Goal: Task Accomplishment & Management: Manage account settings

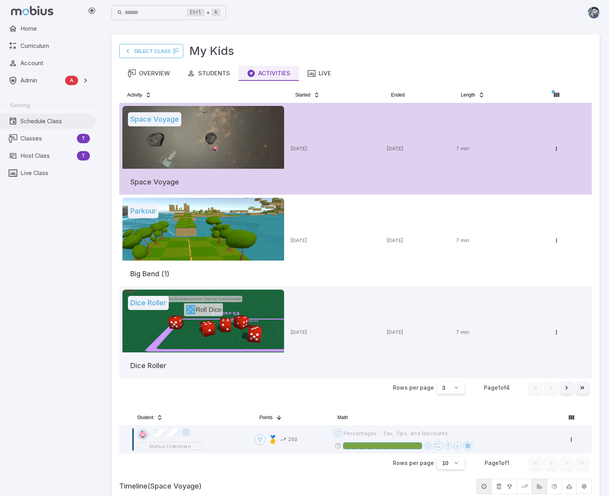
drag, startPoint x: 29, startPoint y: 120, endPoint x: 37, endPoint y: 122, distance: 7.9
click at [29, 120] on span "Schedule Class" at bounding box center [54, 121] width 69 height 9
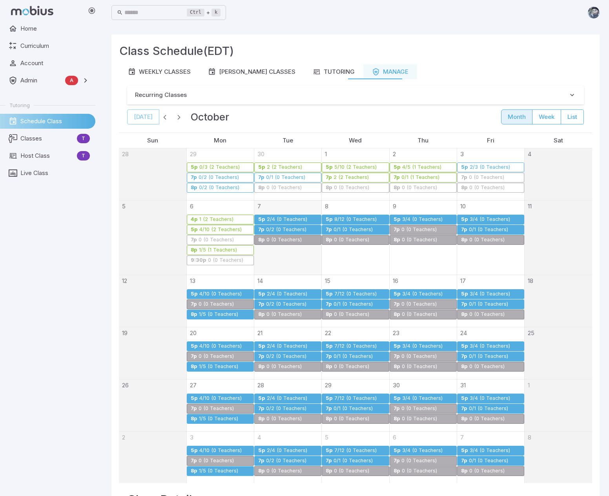
click at [290, 218] on div "2/4 (0 Teachers)" at bounding box center [286, 220] width 41 height 6
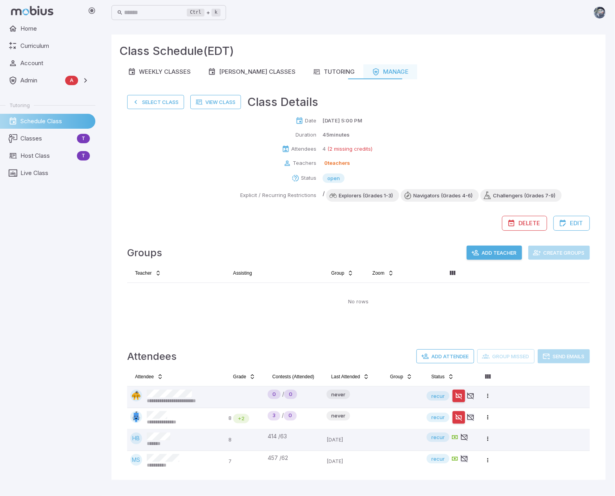
click at [488, 251] on button "Add Teacher" at bounding box center [494, 253] width 55 height 14
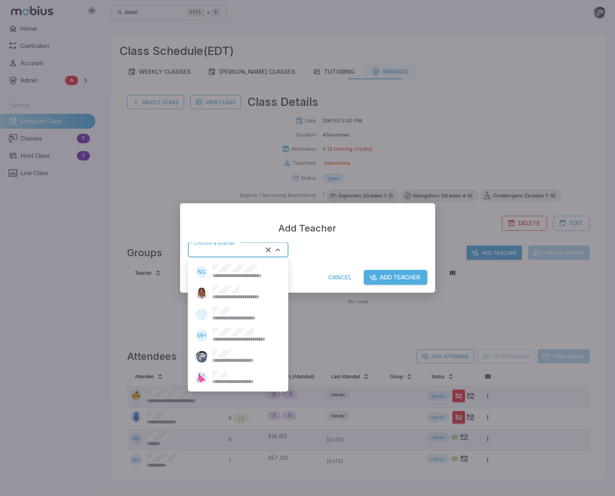
click at [253, 247] on input "Choose a teacher" at bounding box center [226, 250] width 73 height 11
click at [228, 315] on span "**********" at bounding box center [244, 318] width 64 height 7
type input "******"
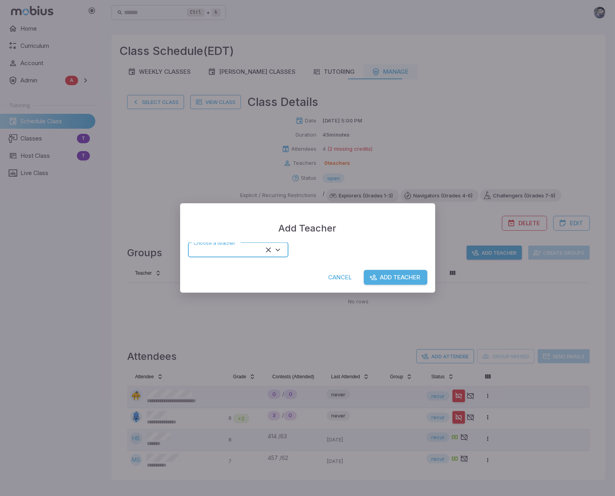
click at [388, 278] on button "Add Teacher" at bounding box center [396, 277] width 64 height 15
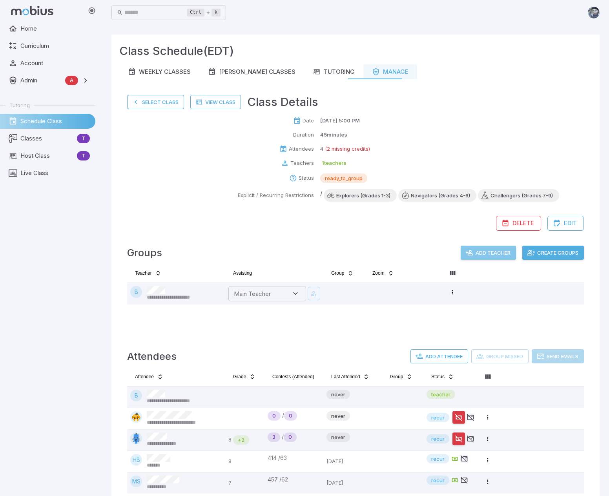
click at [501, 252] on button "Add Teacher" at bounding box center [488, 253] width 55 height 14
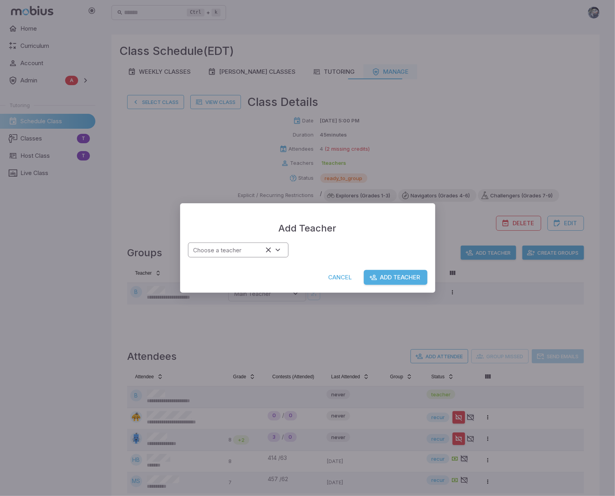
click at [254, 254] on input "Choose a teacher" at bounding box center [226, 250] width 73 height 11
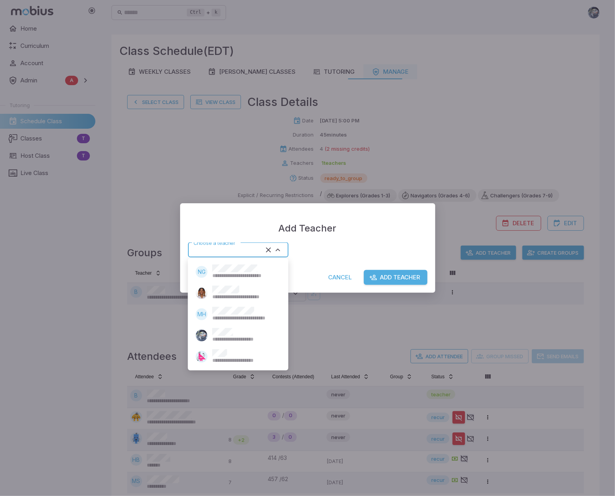
click at [235, 329] on div "**********" at bounding box center [245, 335] width 66 height 15
type input "******"
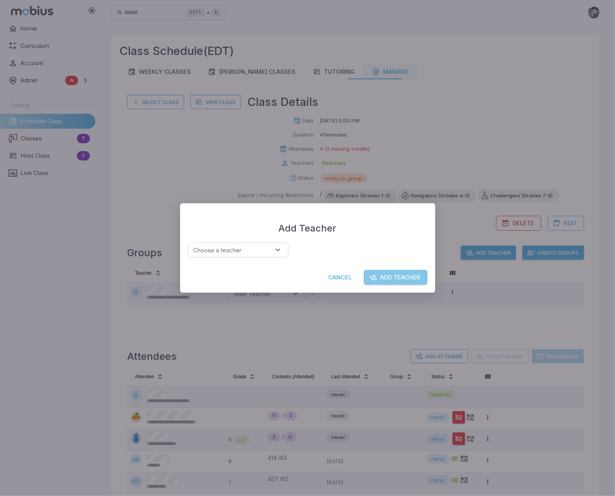
click at [399, 273] on button "Add Teacher" at bounding box center [396, 277] width 64 height 15
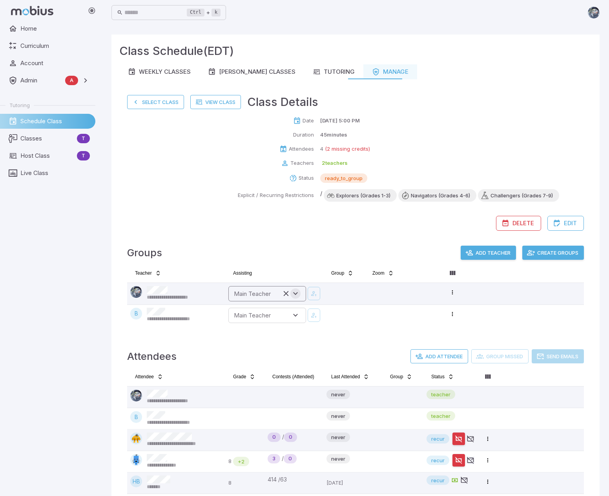
click at [296, 296] on icon "Open" at bounding box center [295, 293] width 9 height 9
type input "******"
click at [316, 290] on icon "button" at bounding box center [313, 294] width 7 height 8
click at [301, 230] on div "Delete Edit" at bounding box center [355, 219] width 457 height 23
click at [542, 254] on button "Create Groups" at bounding box center [553, 253] width 62 height 14
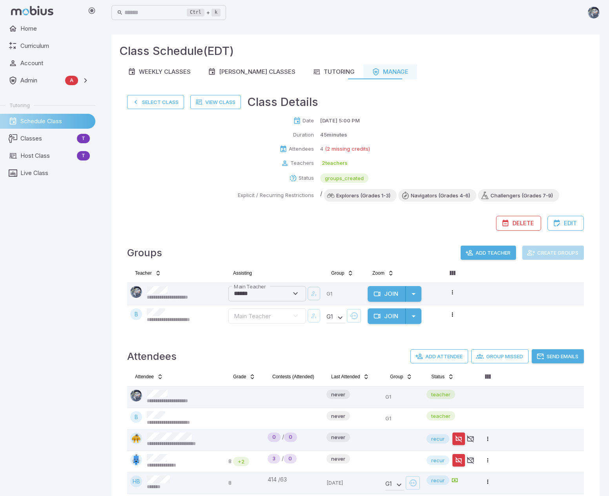
click at [557, 354] on button "Send Emails" at bounding box center [558, 356] width 52 height 14
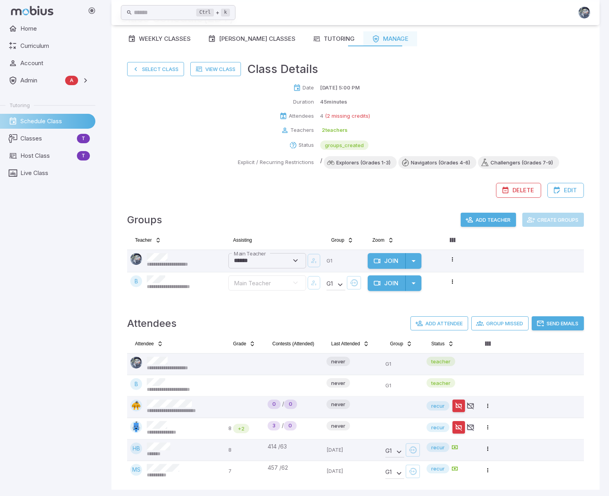
scroll to position [36, 0]
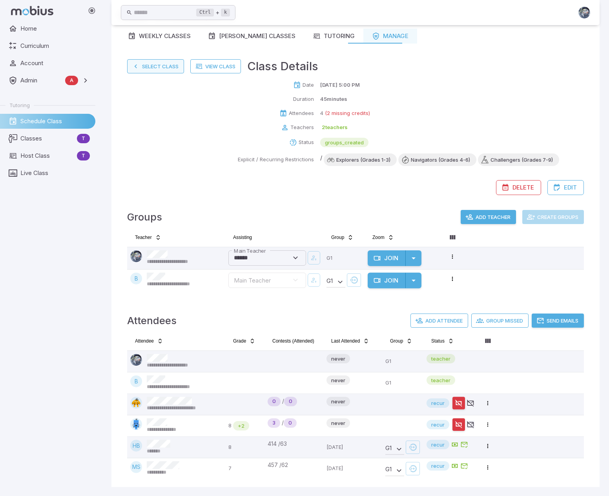
click at [152, 68] on button "Select Class" at bounding box center [155, 66] width 57 height 14
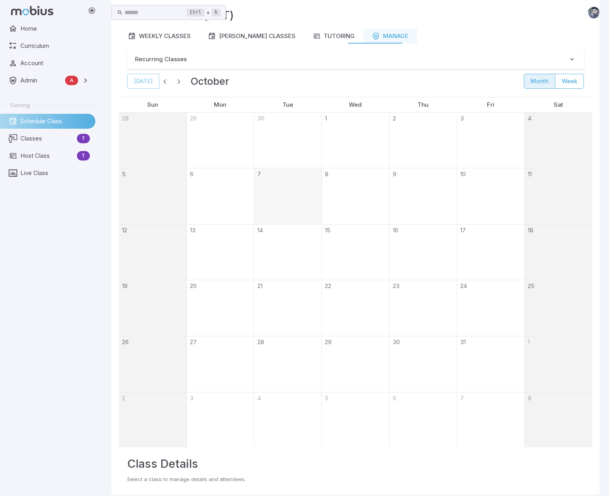
scroll to position [0, 0]
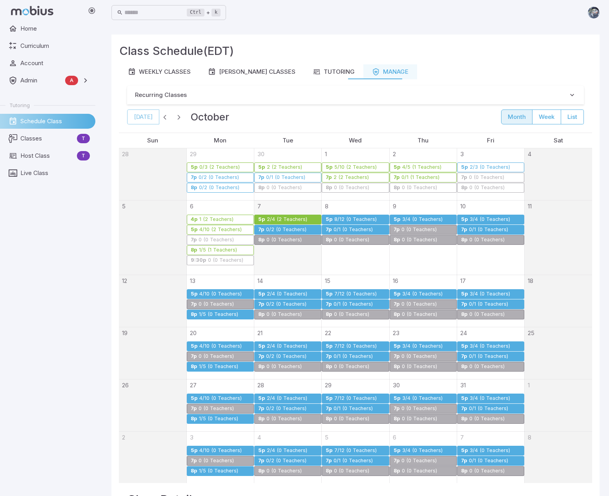
click at [270, 228] on div "0/2 (0 Teachers)" at bounding box center [286, 230] width 41 height 6
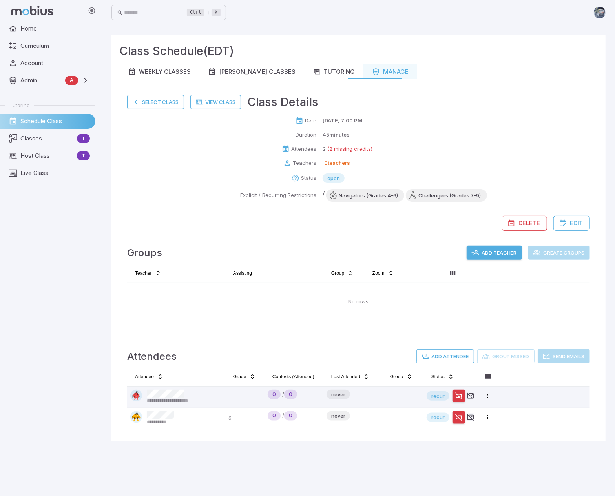
click at [252, 320] on div "Teacher Assisting Group Zoom No rows" at bounding box center [358, 298] width 463 height 63
click at [167, 107] on button "Select Class" at bounding box center [155, 102] width 57 height 14
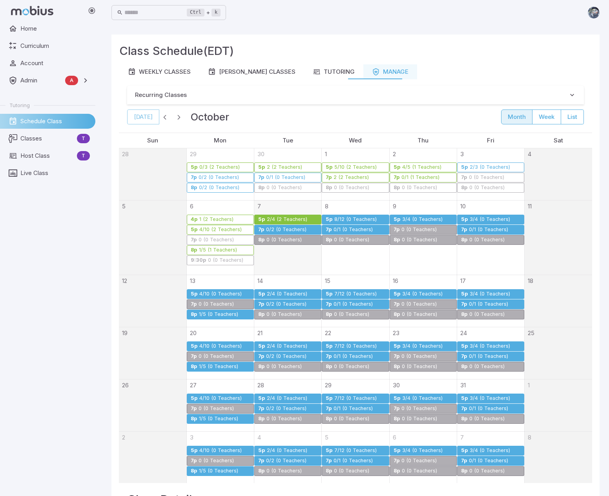
click at [280, 227] on div "0/2 (0 Teachers)" at bounding box center [286, 230] width 41 height 6
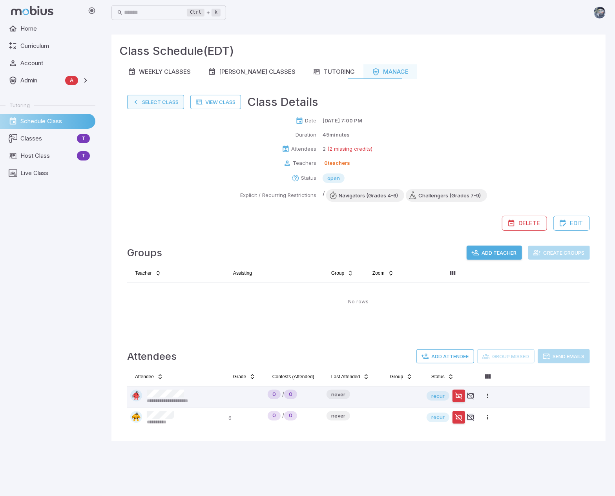
click at [143, 105] on button "Select Class" at bounding box center [155, 102] width 57 height 14
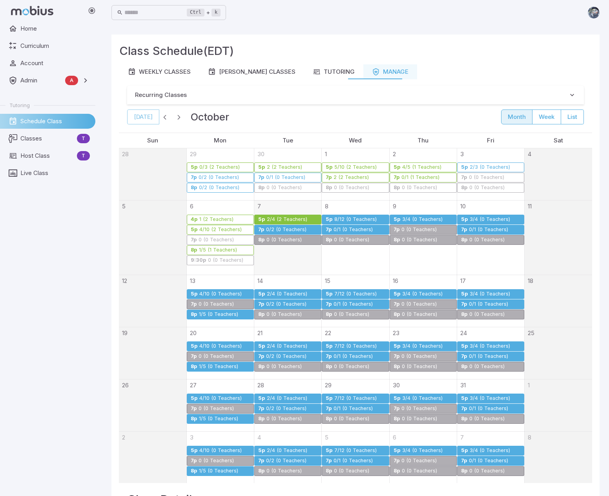
click at [210, 259] on div "0 (0 Teachers)" at bounding box center [226, 260] width 36 height 6
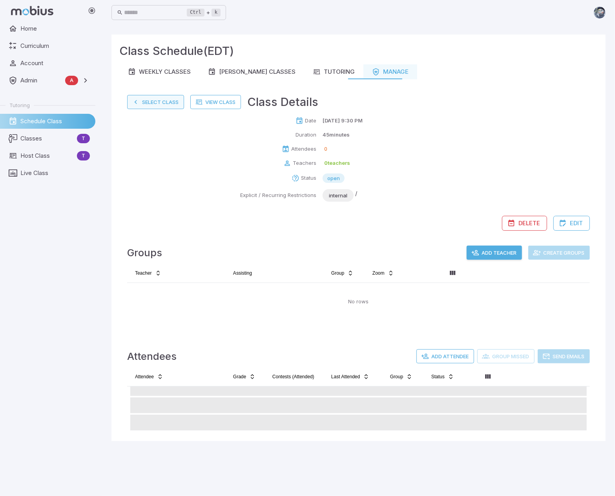
click at [155, 105] on button "Select Class" at bounding box center [155, 102] width 57 height 14
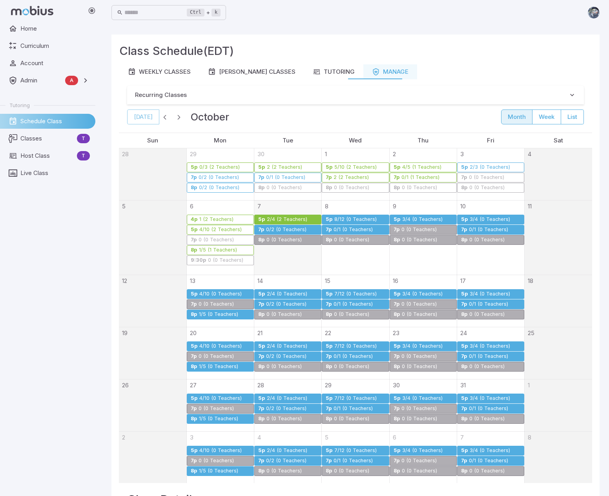
click at [205, 251] on div "1/5 (1 Teachers)" at bounding box center [218, 250] width 39 height 6
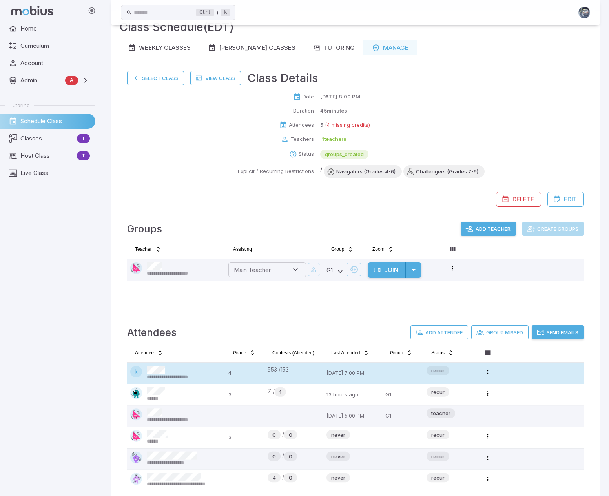
scroll to position [36, 0]
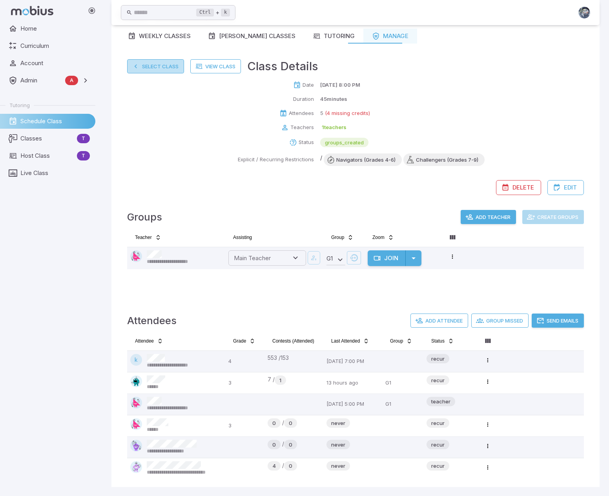
click at [175, 68] on button "Select Class" at bounding box center [155, 66] width 57 height 14
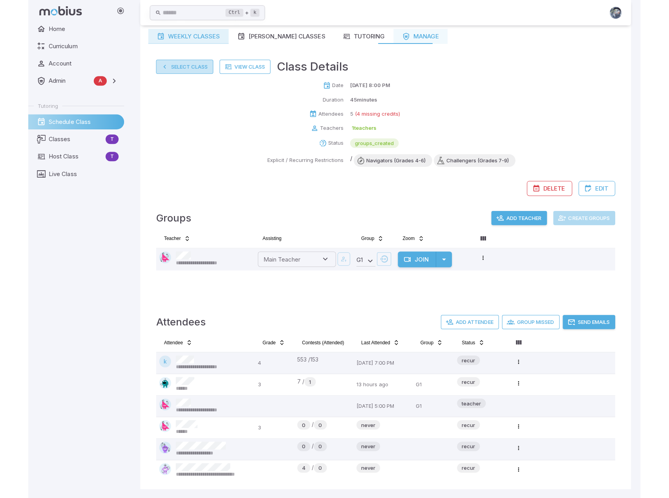
scroll to position [0, 0]
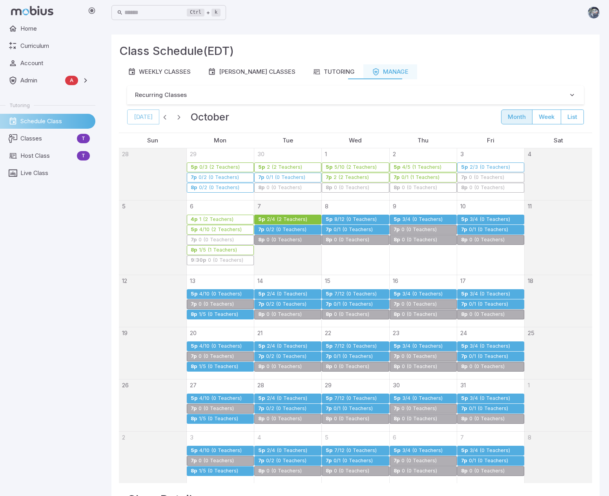
click at [274, 225] on link "7p 0/2 (0 Teachers)" at bounding box center [287, 230] width 67 height 10
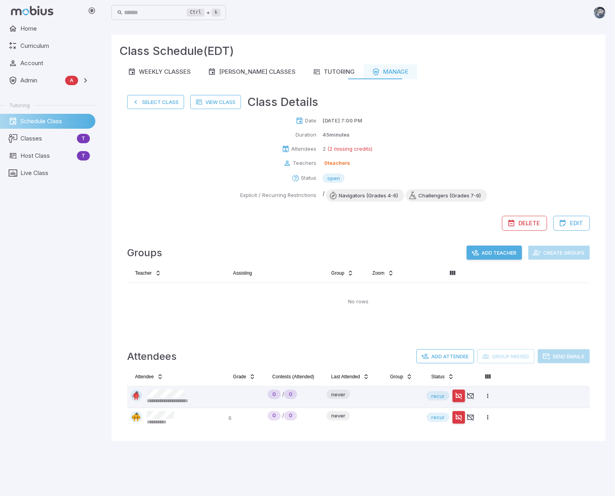
click at [500, 249] on button "Add Teacher" at bounding box center [494, 253] width 55 height 14
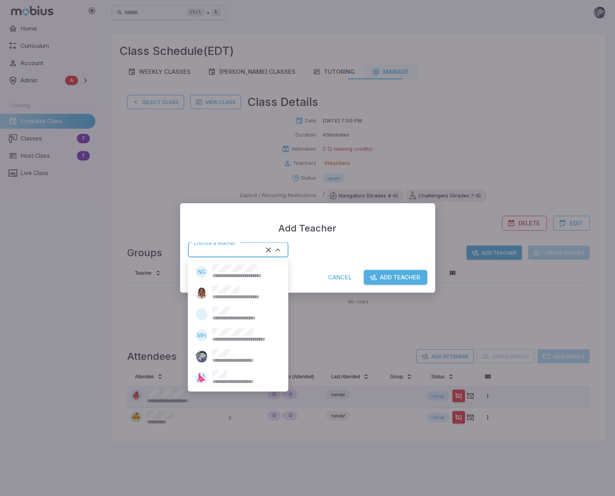
click at [236, 248] on div "Choose a teacher Choose a teacher" at bounding box center [238, 250] width 100 height 15
type input "*****"
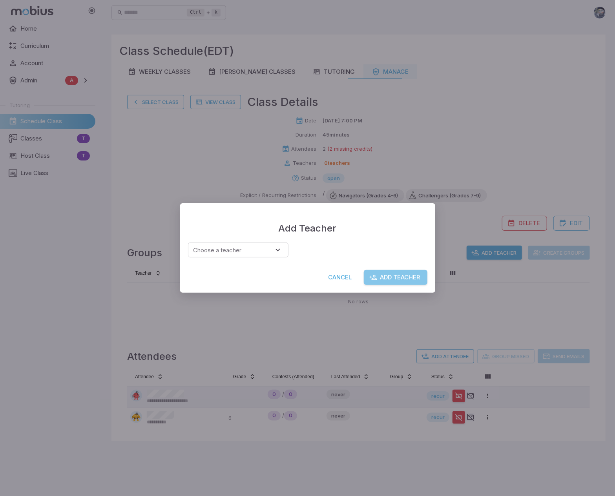
click at [407, 276] on button "Add Teacher" at bounding box center [396, 277] width 64 height 15
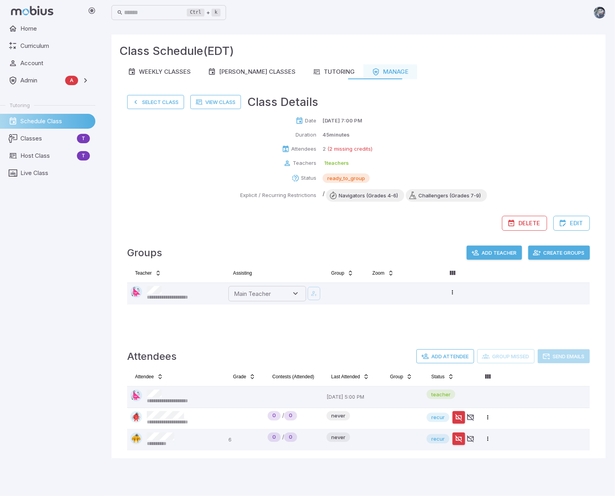
click at [578, 252] on button "Create Groups" at bounding box center [559, 253] width 62 height 14
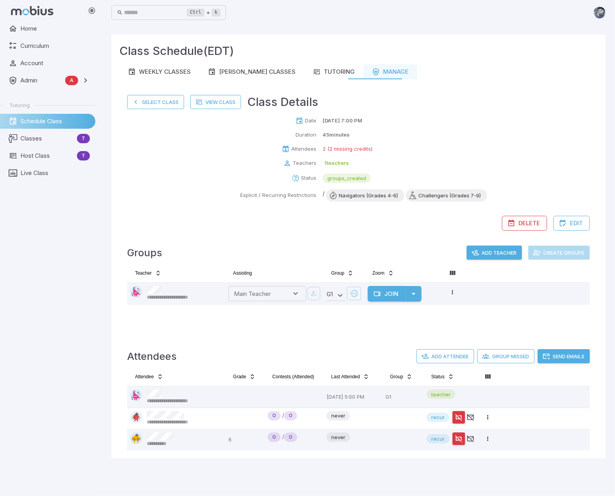
click at [574, 349] on button "Send Emails" at bounding box center [564, 356] width 52 height 14
click at [567, 354] on button "Send Emails" at bounding box center [564, 356] width 52 height 14
click at [496, 332] on div "**********" at bounding box center [358, 286] width 478 height 104
click at [42, 138] on span "Classes" at bounding box center [46, 138] width 53 height 9
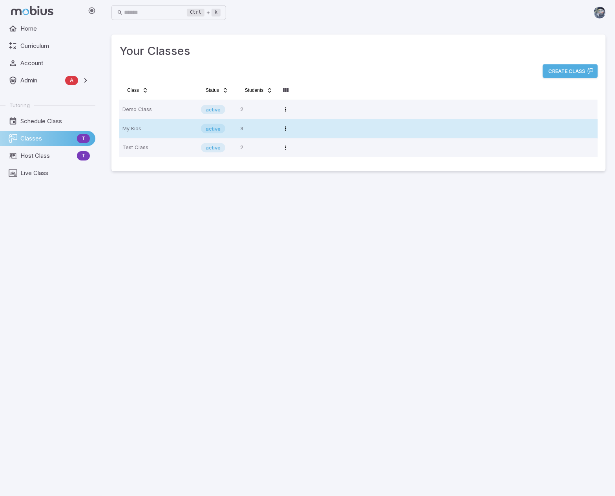
click at [141, 131] on p "My Kids" at bounding box center [158, 128] width 72 height 13
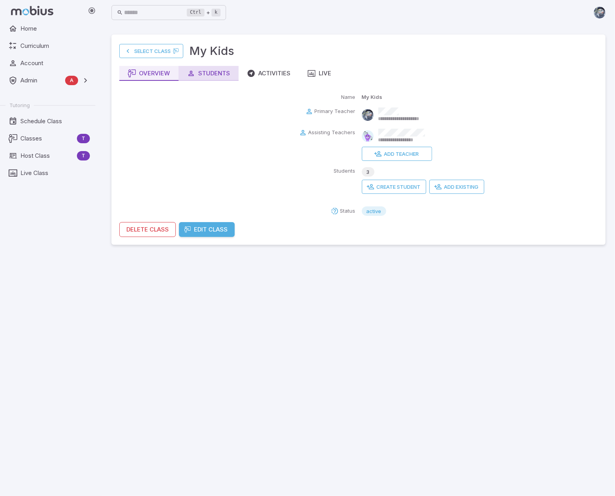
click at [215, 80] on button "Students" at bounding box center [209, 73] width 60 height 15
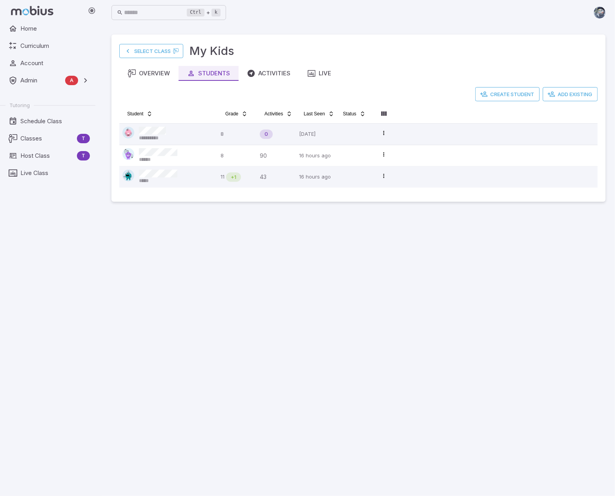
click at [193, 311] on main "**********" at bounding box center [358, 260] width 513 height 471
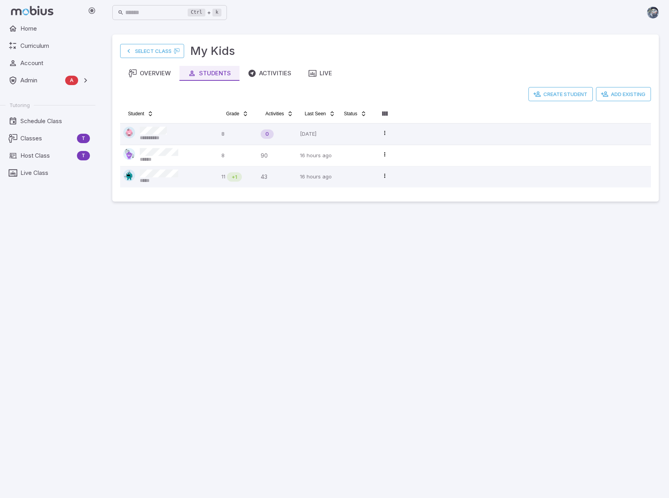
click at [382, 303] on main "**********" at bounding box center [385, 261] width 565 height 473
click at [310, 74] on icon "button" at bounding box center [312, 73] width 8 height 8
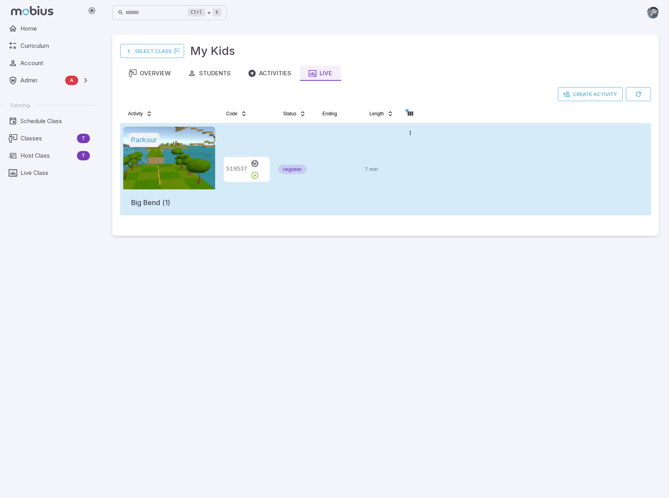
click at [442, 167] on tr "Parkour Big Bend (1) 519537 register 7 min Open menu" at bounding box center [385, 170] width 531 height 92
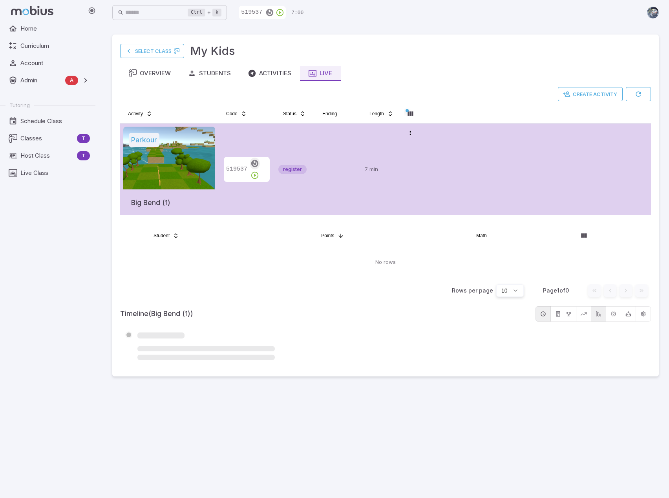
click at [252, 168] on icon "button" at bounding box center [254, 163] width 9 height 9
click at [217, 423] on main "Select Class My Kids Overview Students Activities Live Create Activity Activity…" at bounding box center [385, 261] width 565 height 473
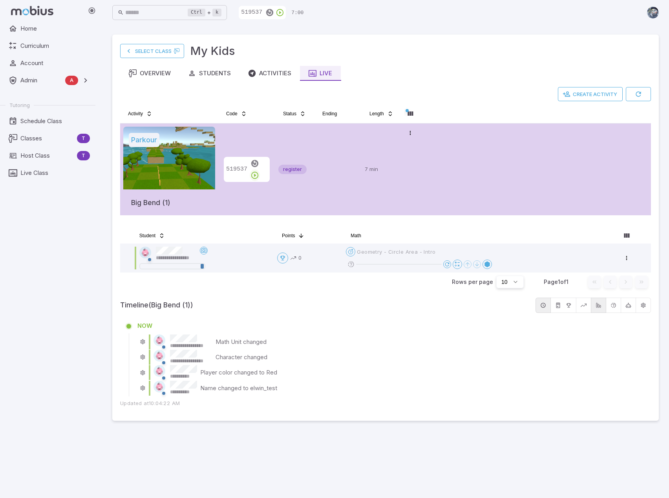
click at [259, 171] on icon "button" at bounding box center [254, 175] width 9 height 9
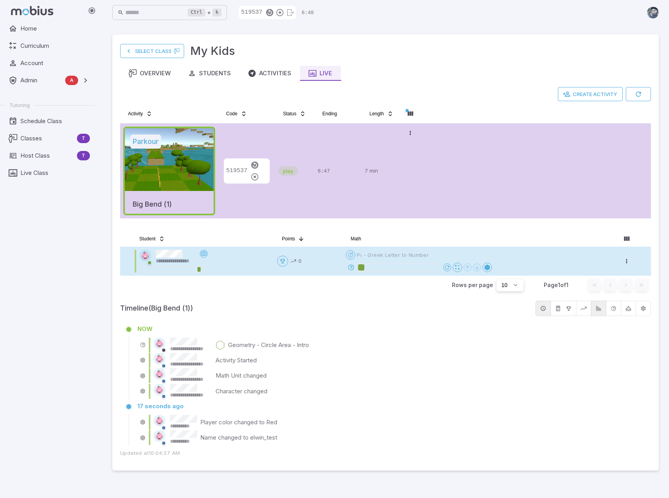
click at [352, 266] on icon at bounding box center [350, 267] width 7 height 7
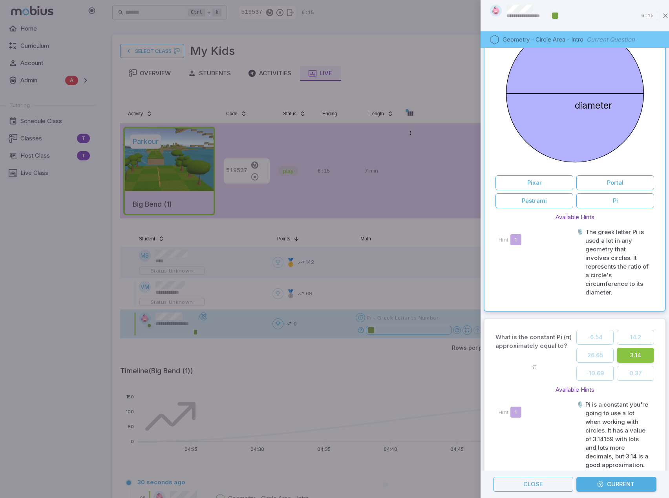
scroll to position [93, 0]
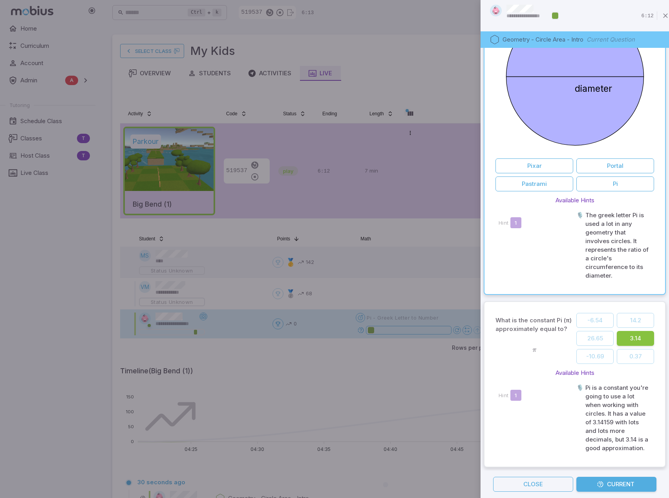
click at [537, 428] on div "Hint 1" at bounding box center [535, 418] width 75 height 69
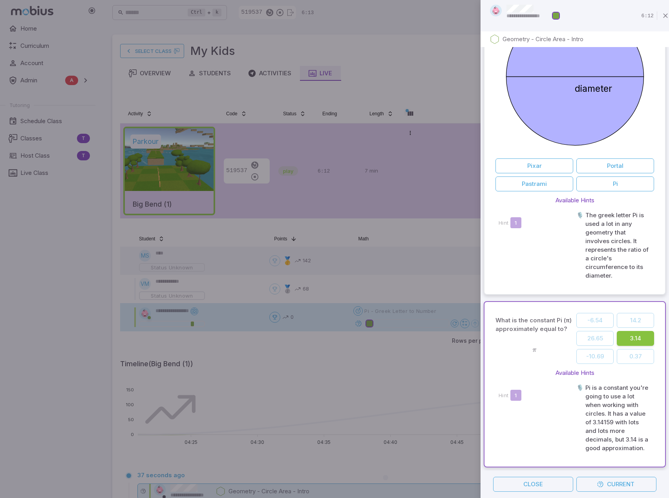
scroll to position [92, 0]
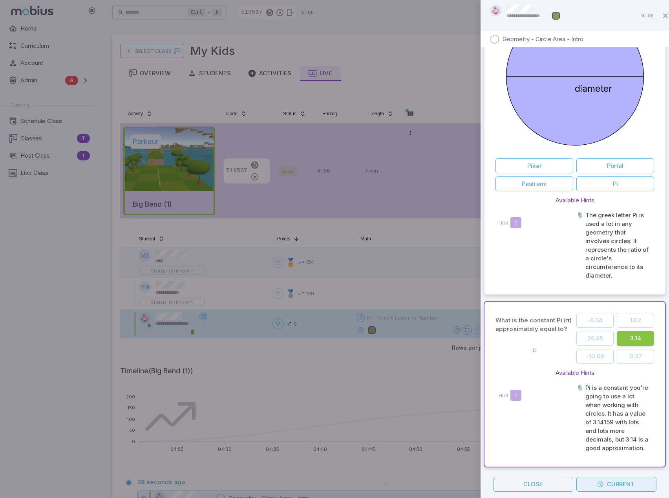
click at [615, 485] on button "Current" at bounding box center [616, 484] width 80 height 15
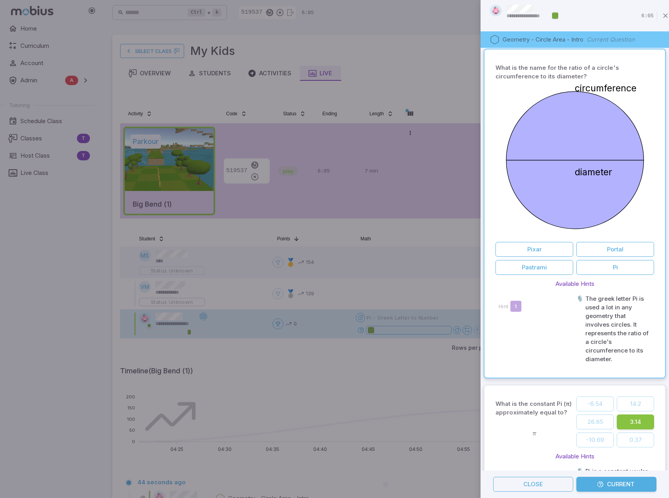
scroll to position [0, 0]
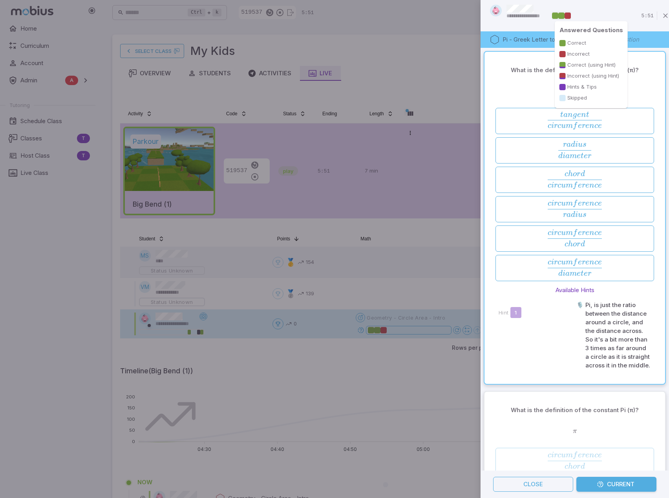
click at [554, 19] on body "**********" at bounding box center [334, 340] width 669 height 680
click at [554, 14] on div at bounding box center [555, 16] width 6 height 6
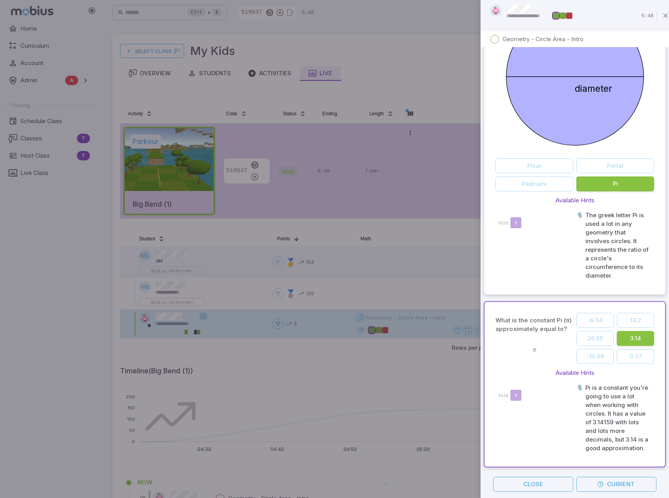
click at [564, 15] on div at bounding box center [563, 16] width 6 height 6
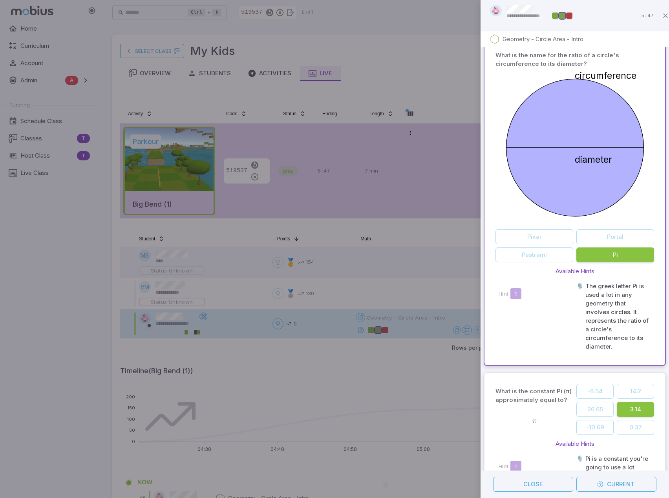
click at [569, 15] on div at bounding box center [569, 16] width 6 height 6
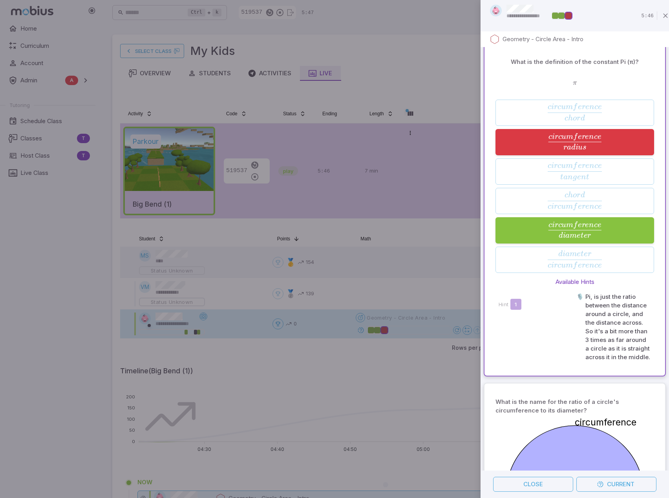
scroll to position [347, 0]
click at [448, 71] on div at bounding box center [334, 249] width 669 height 498
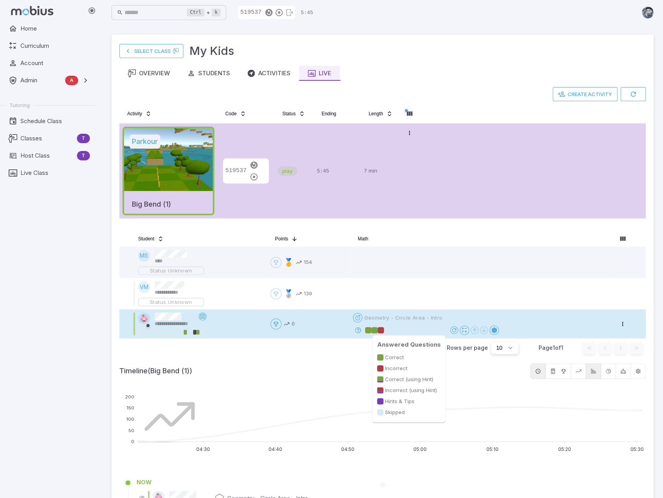
click at [373, 329] on div at bounding box center [374, 330] width 6 height 6
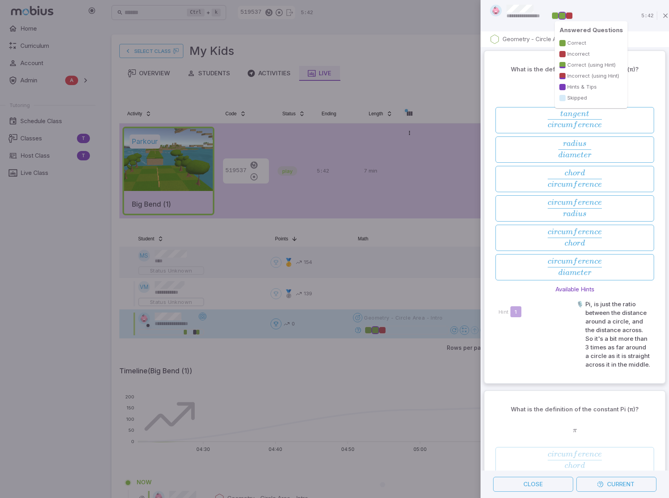
click at [569, 16] on div at bounding box center [569, 16] width 6 height 6
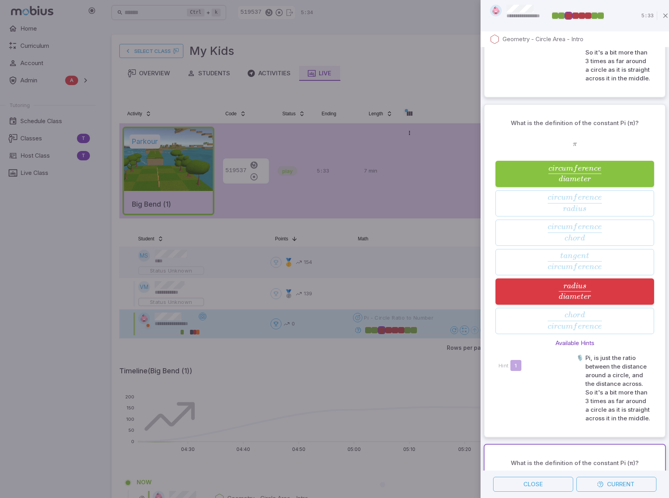
scroll to position [1324, 0]
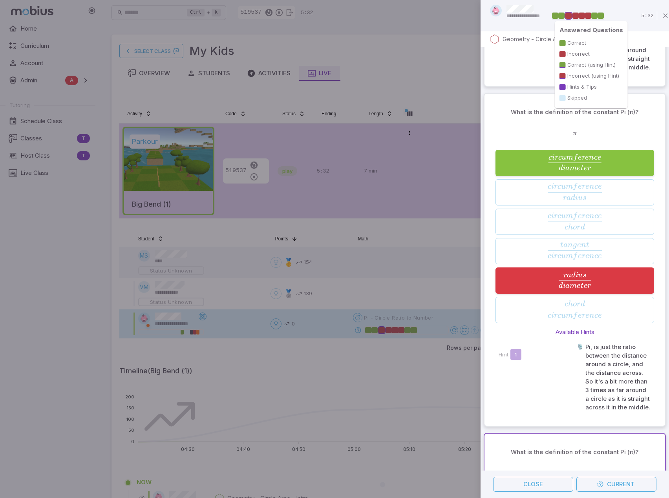
click at [588, 16] on div at bounding box center [588, 16] width 6 height 6
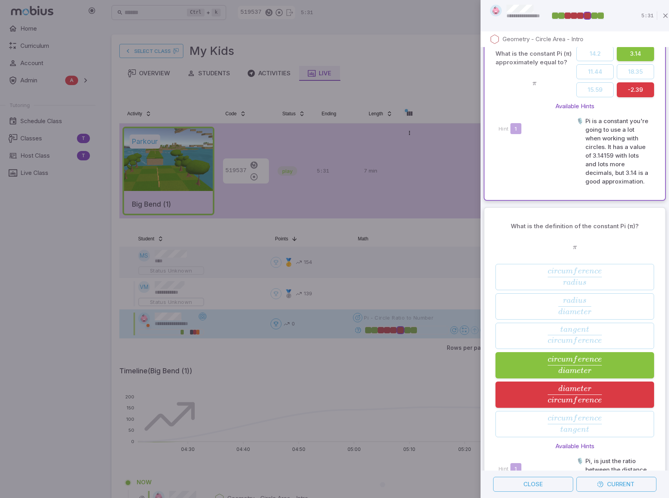
click at [581, 15] on div at bounding box center [580, 16] width 6 height 6
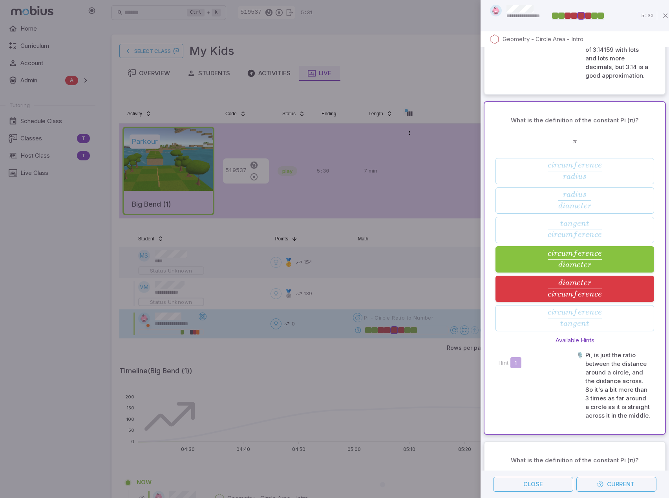
click at [575, 16] on div at bounding box center [574, 16] width 6 height 6
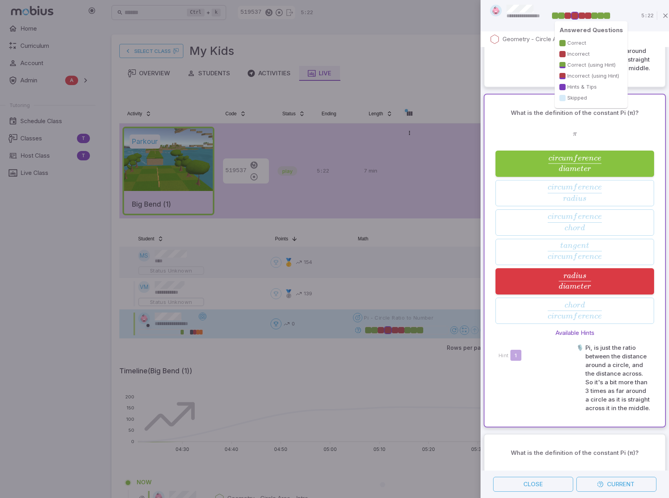
scroll to position [1676, 0]
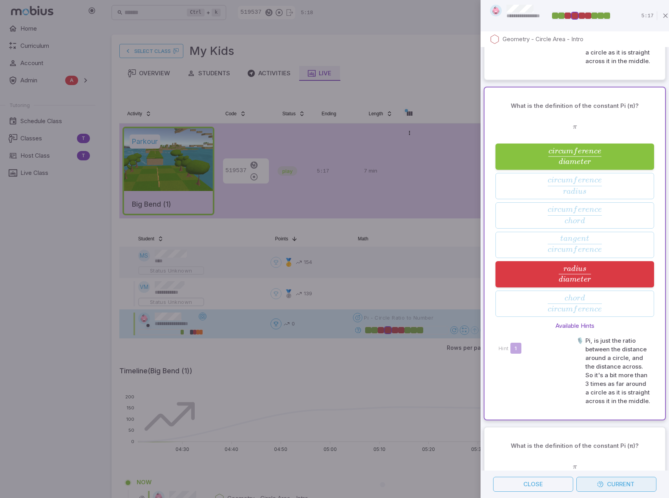
click at [615, 487] on button "Current" at bounding box center [616, 484] width 80 height 15
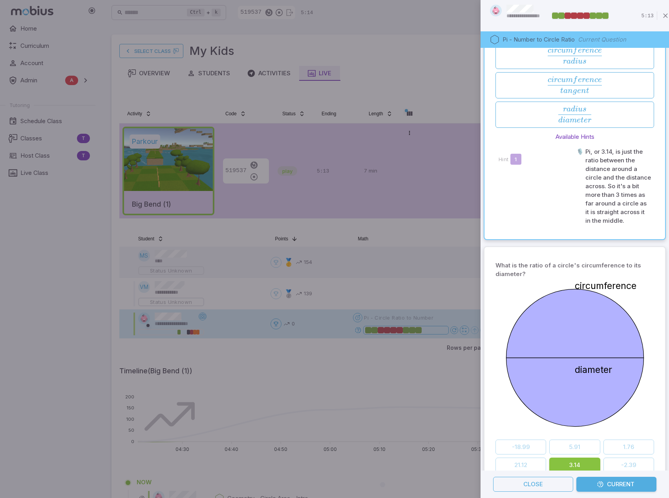
scroll to position [0, 0]
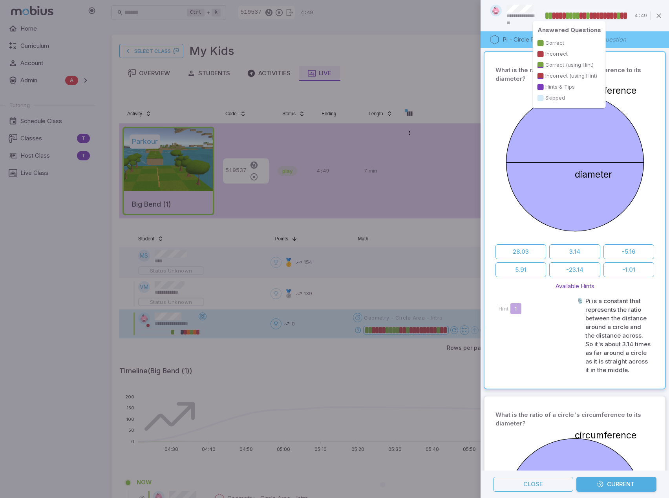
click at [606, 14] on div at bounding box center [608, 16] width 4 height 6
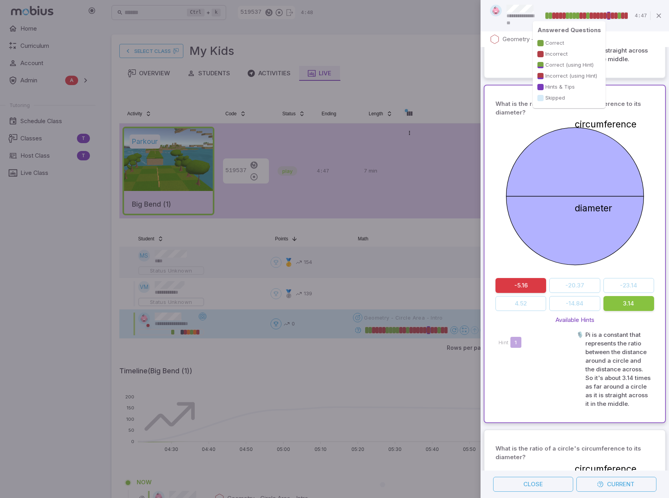
click at [569, 15] on div at bounding box center [571, 16] width 4 height 6
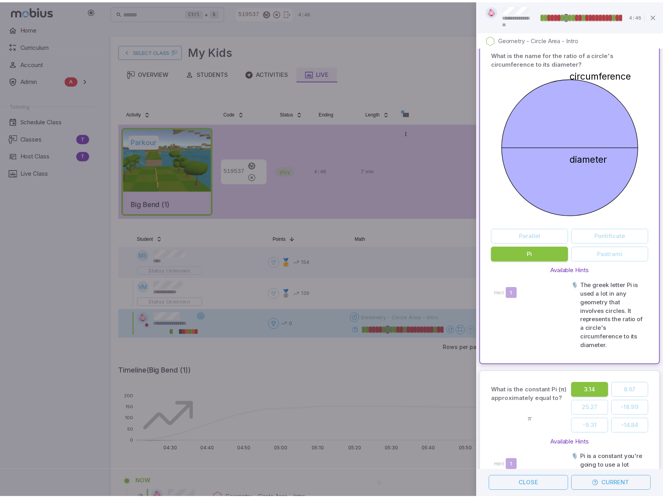
scroll to position [5508, 0]
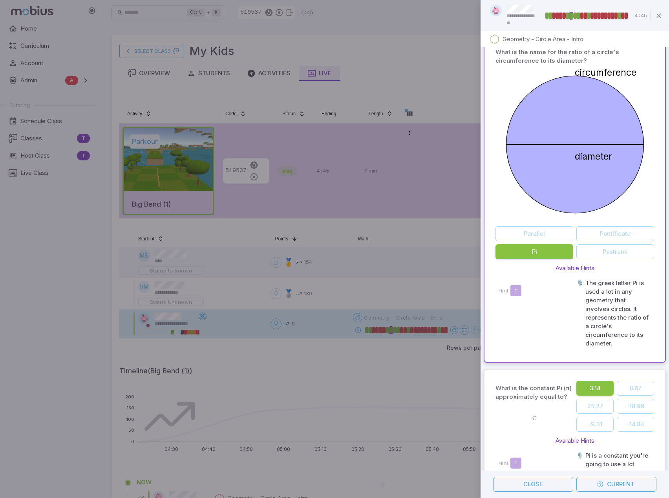
click at [423, 290] on div at bounding box center [334, 249] width 669 height 498
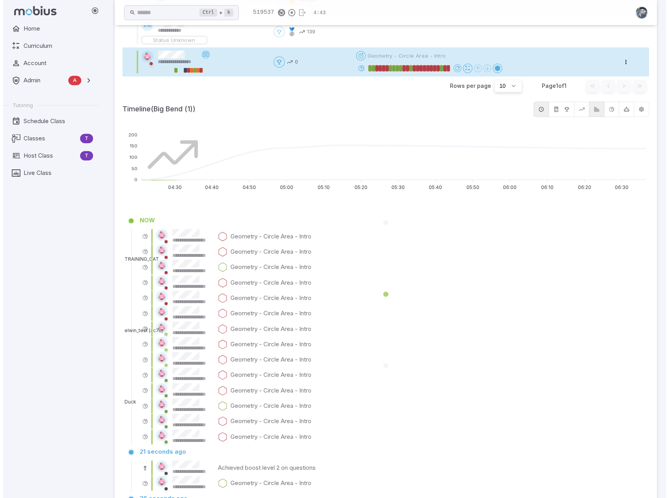
scroll to position [275, 0]
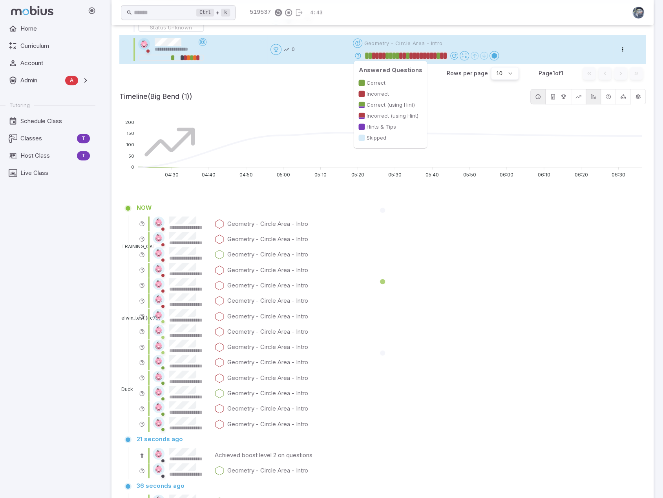
click at [385, 53] on div at bounding box center [384, 56] width 4 height 6
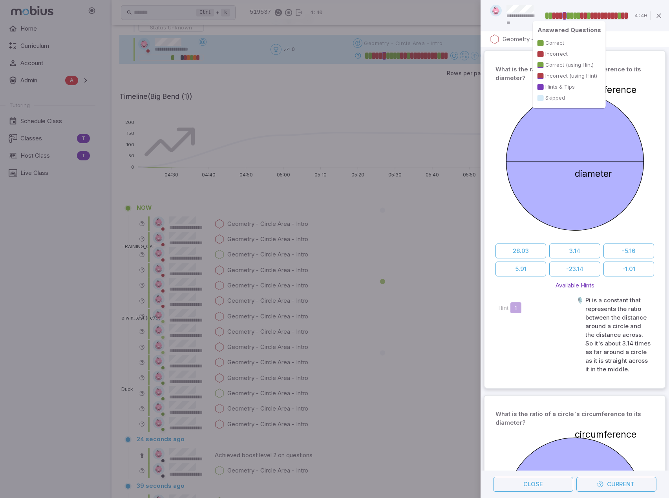
click at [615, 15] on div at bounding box center [626, 16] width 4 height 6
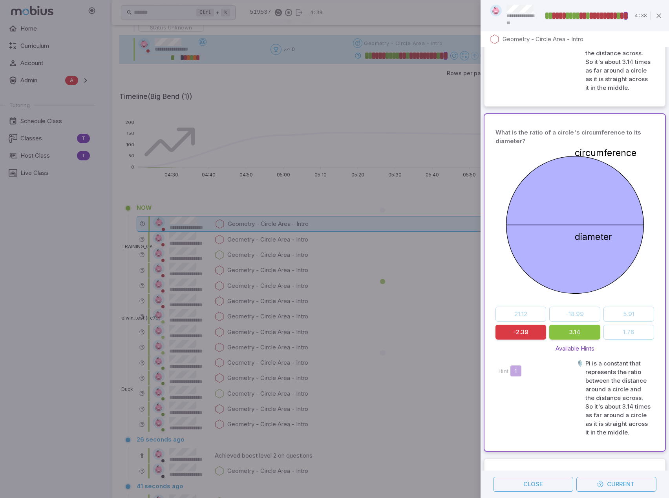
click at [614, 15] on div at bounding box center [615, 16] width 4 height 6
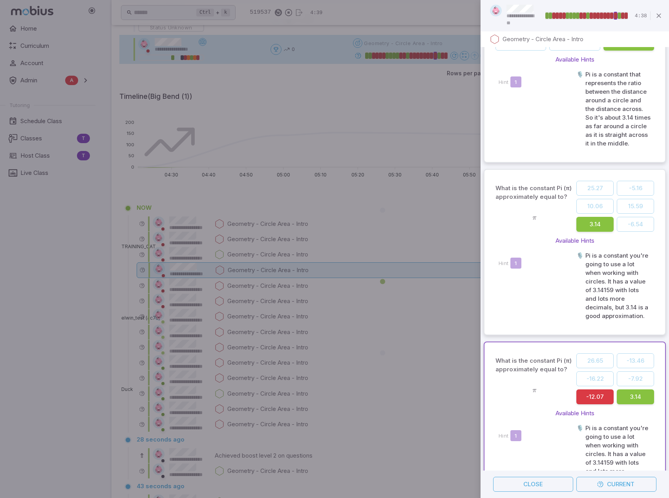
click at [596, 16] on div at bounding box center [598, 16] width 4 height 6
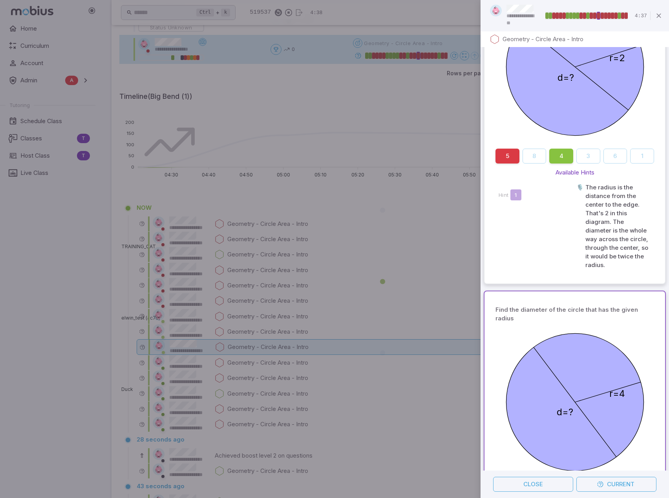
scroll to position [2586, 0]
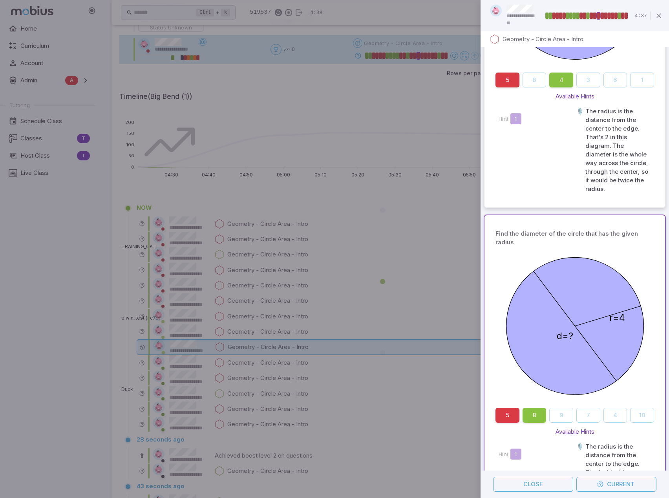
click at [312, 280] on div at bounding box center [334, 249] width 669 height 498
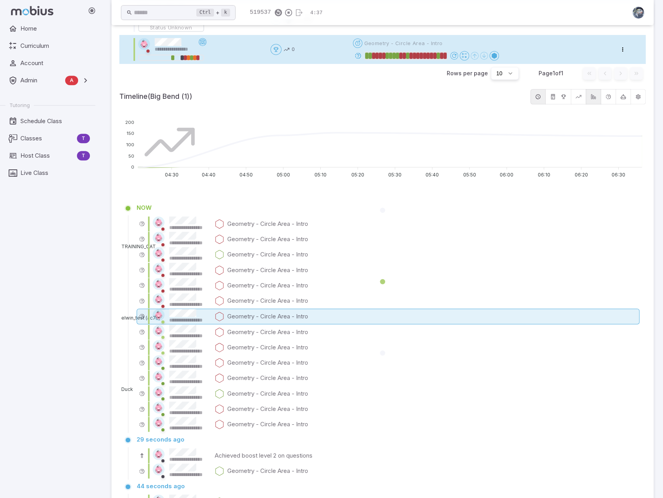
click at [263, 309] on div "**********" at bounding box center [388, 317] width 503 height 16
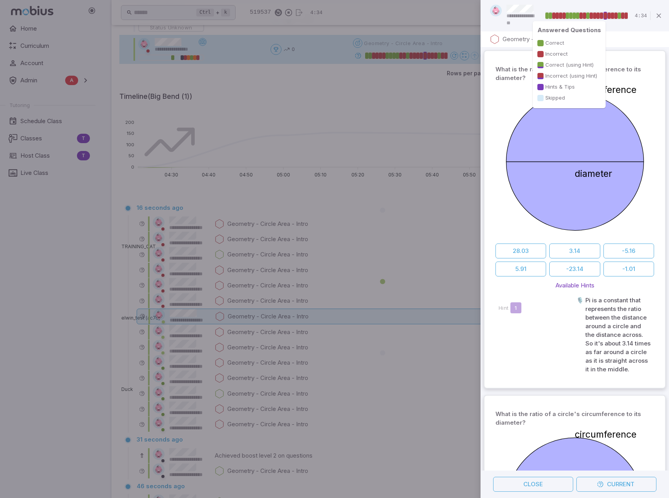
click at [610, 13] on div at bounding box center [609, 16] width 4 height 6
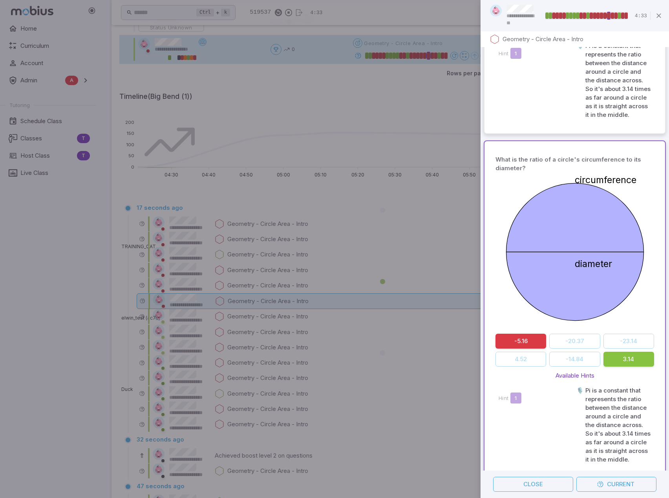
click at [605, 16] on div at bounding box center [605, 16] width 4 height 6
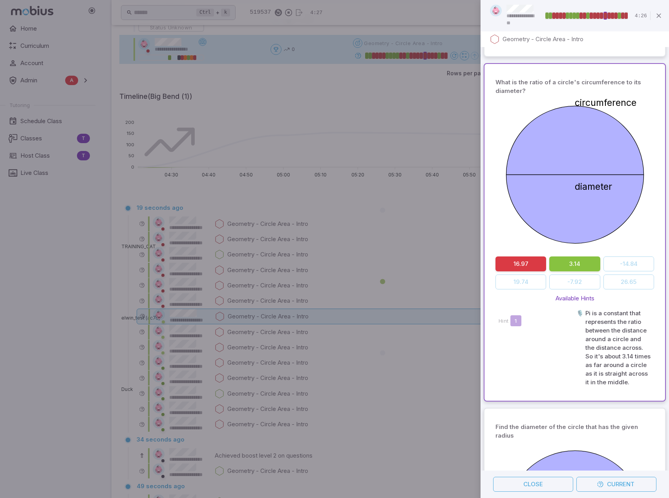
scroll to position [306, 0]
click at [436, 130] on div at bounding box center [334, 249] width 669 height 498
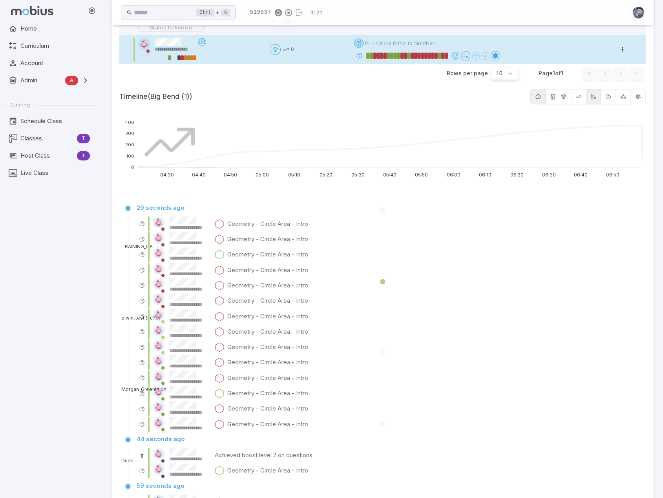
click at [360, 44] on html "**********" at bounding box center [331, 243] width 663 height 1098
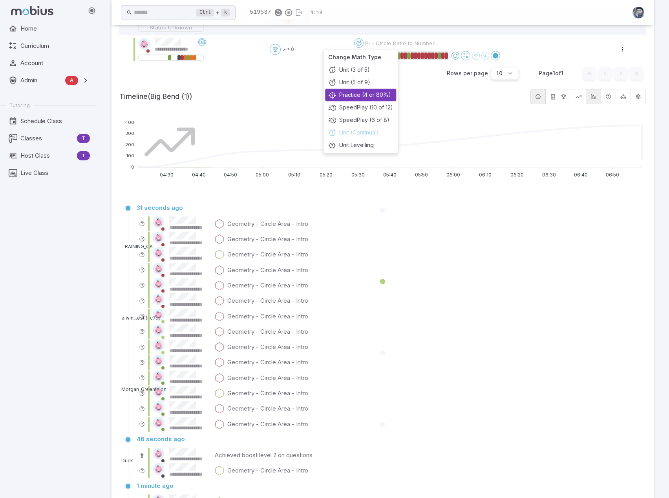
click at [349, 95] on div "Practice (4 or 80%)" at bounding box center [360, 95] width 71 height 13
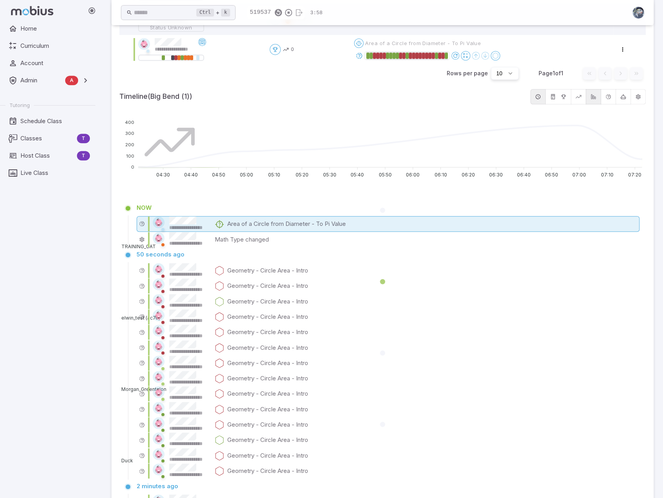
click at [271, 222] on p "Area of a Circle from Diameter - To Pi Value" at bounding box center [286, 224] width 119 height 9
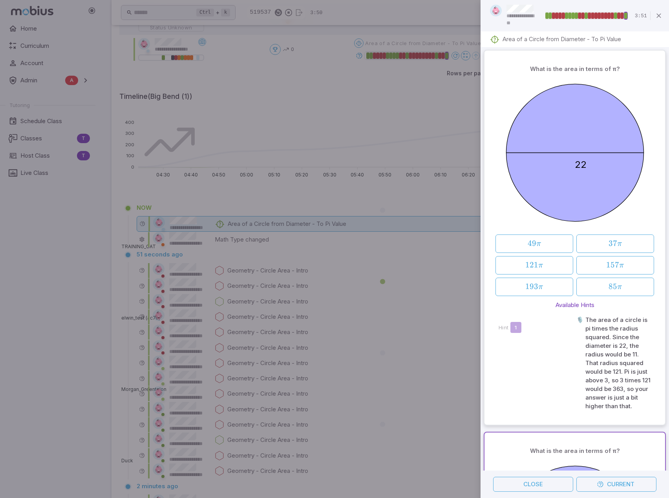
scroll to position [0, 0]
click at [615, 489] on button "Current" at bounding box center [616, 484] width 80 height 15
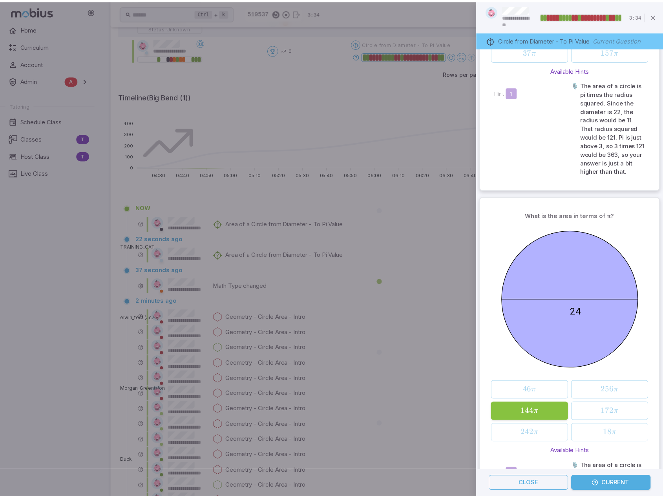
scroll to position [628, 0]
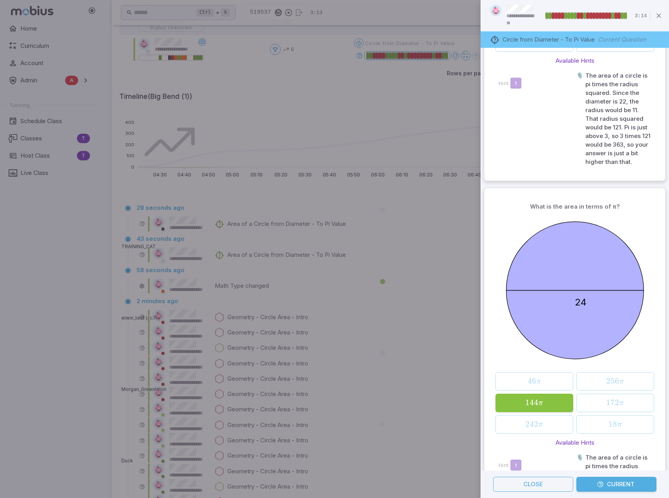
click at [53, 280] on div at bounding box center [334, 249] width 669 height 498
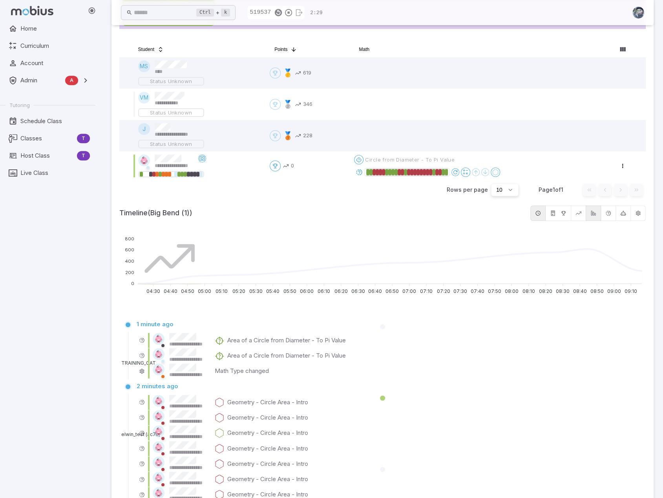
scroll to position [165, 0]
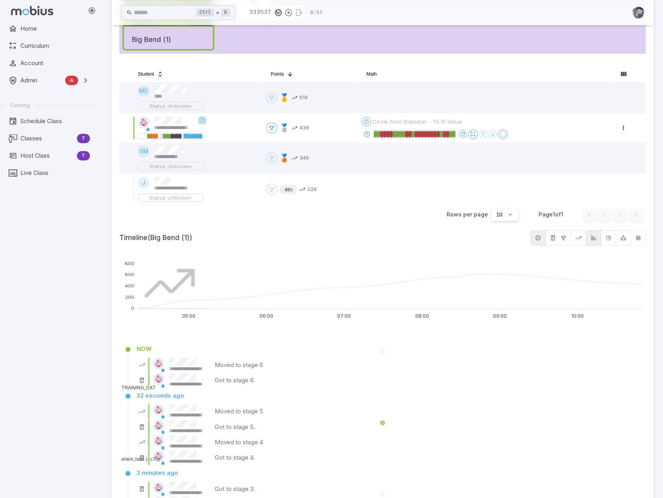
click at [41, 288] on div "Home Curriculum Account Admin A Accounts Finance Testing Tutoring Schedule Clas…" at bounding box center [51, 259] width 102 height 477
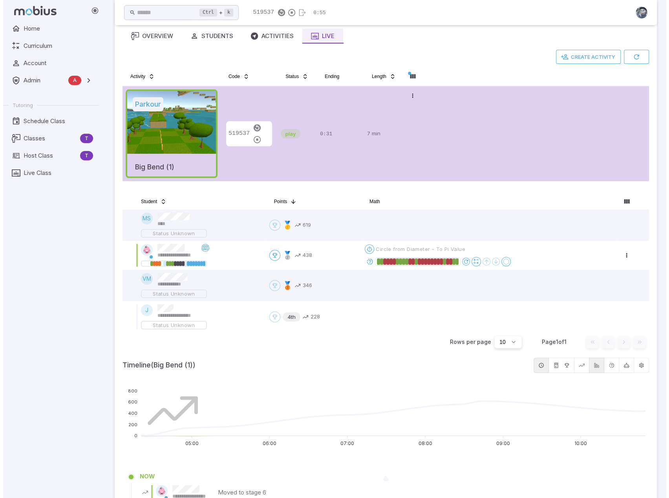
scroll to position [0, 0]
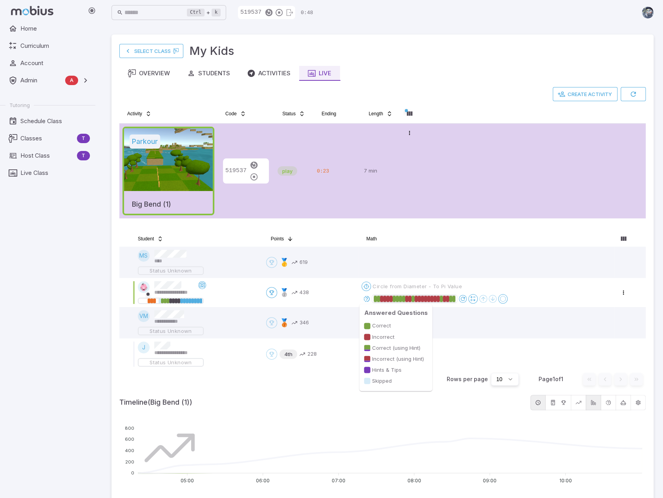
click at [395, 299] on div at bounding box center [393, 299] width 3 height 6
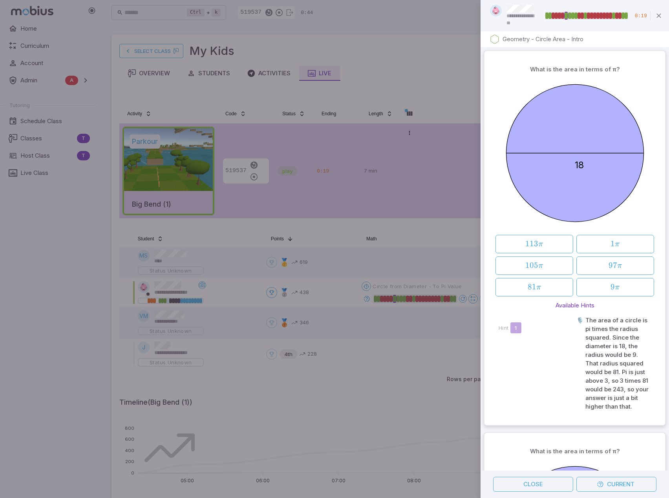
click at [421, 243] on div at bounding box center [334, 249] width 669 height 498
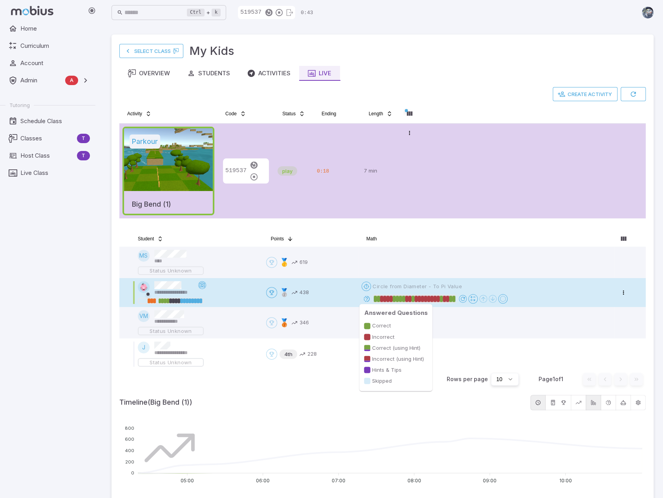
click at [408, 300] on div at bounding box center [409, 299] width 3 height 6
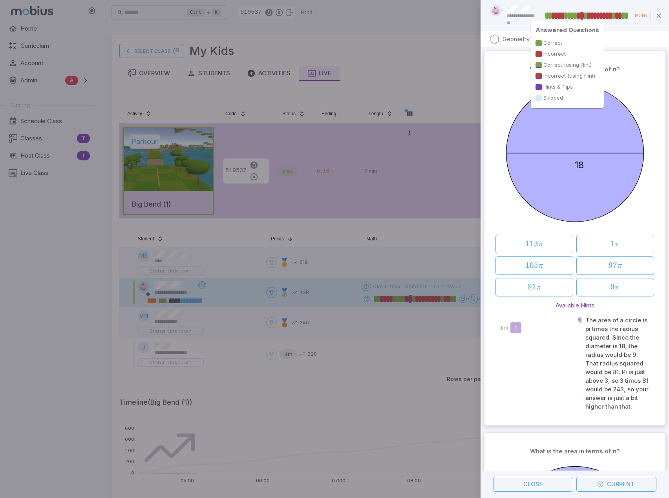
click at [602, 16] on div at bounding box center [603, 16] width 3 height 6
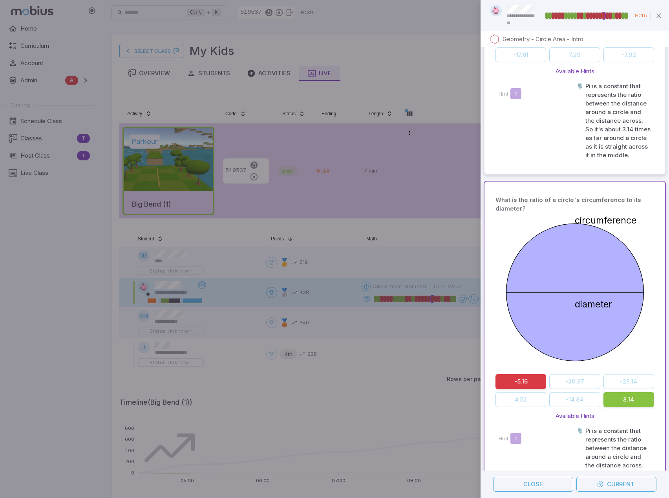
click at [584, 14] on div at bounding box center [584, 16] width 3 height 6
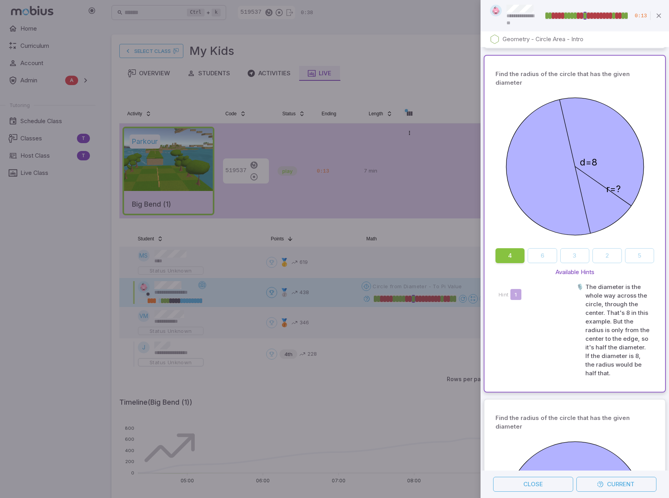
scroll to position [4568, 0]
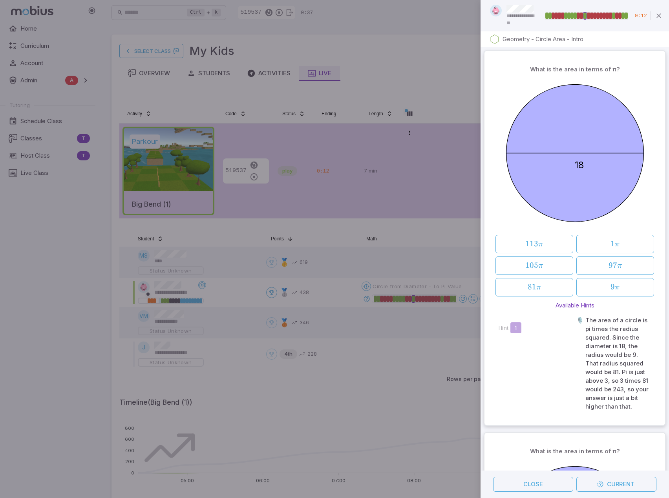
scroll to position [4568, 0]
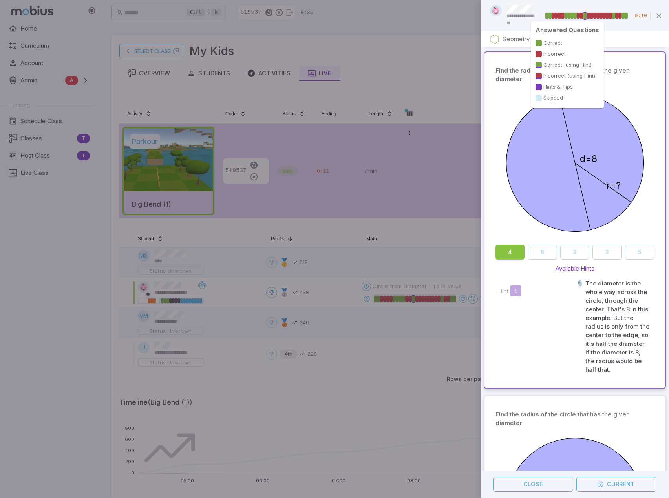
click at [626, 15] on div at bounding box center [625, 16] width 3 height 6
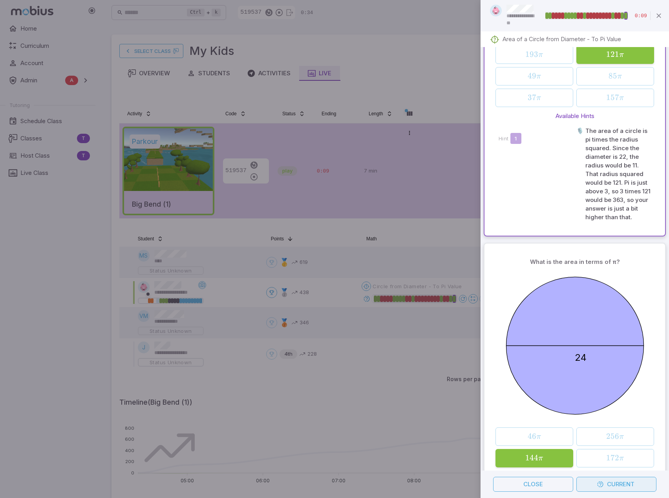
click at [634, 486] on button "Current" at bounding box center [616, 484] width 80 height 15
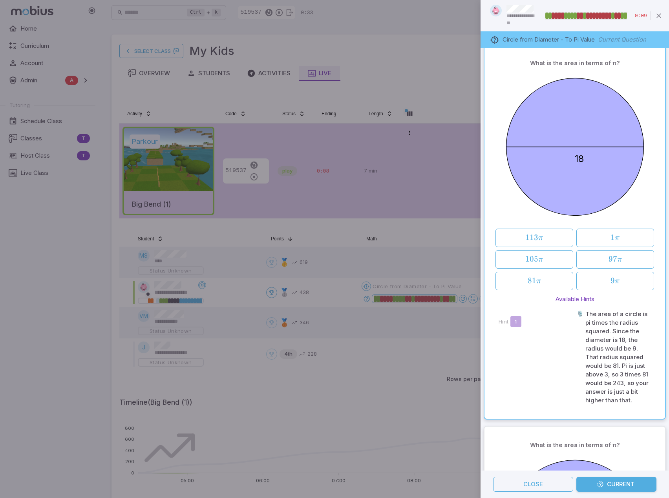
scroll to position [0, 0]
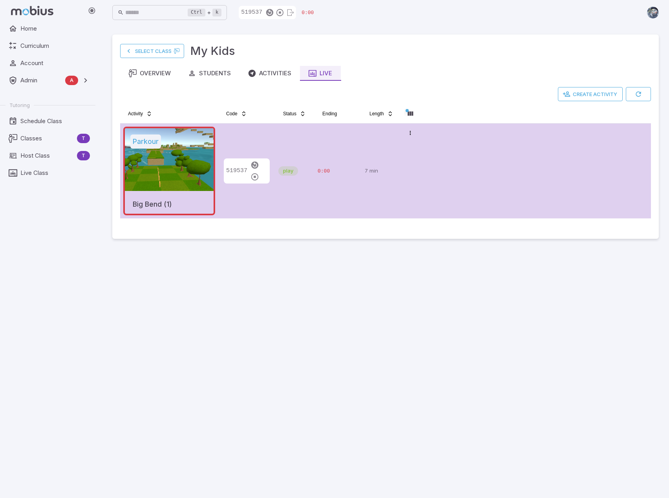
click at [250, 298] on main "Select Class My Kids Overview Students Activities Live Create Activity Activity…" at bounding box center [385, 261] width 565 height 473
click at [289, 75] on div "Activities" at bounding box center [269, 73] width 43 height 9
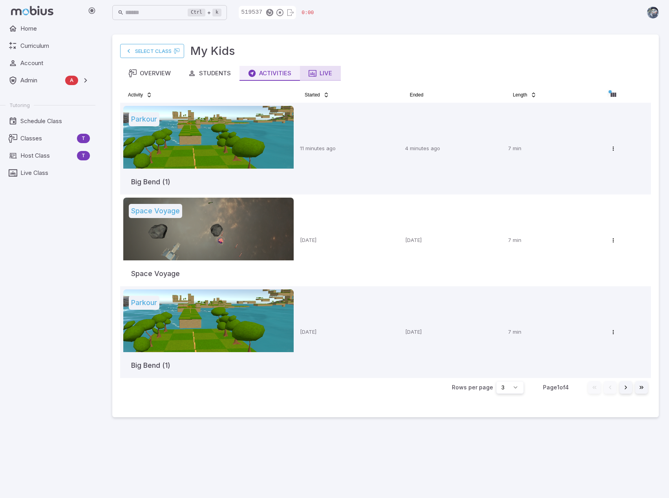
click at [330, 73] on div "Live" at bounding box center [320, 73] width 24 height 9
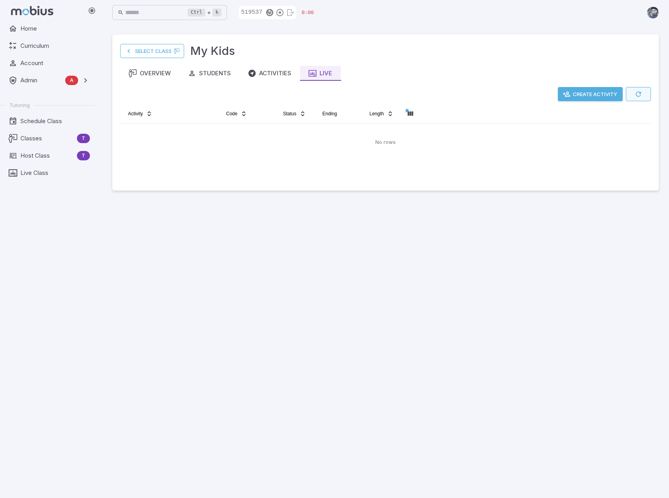
click at [642, 90] on button "button" at bounding box center [638, 94] width 25 height 14
click at [279, 79] on button "Activities" at bounding box center [269, 73] width 60 height 15
